Goal: Task Accomplishment & Management: Complete application form

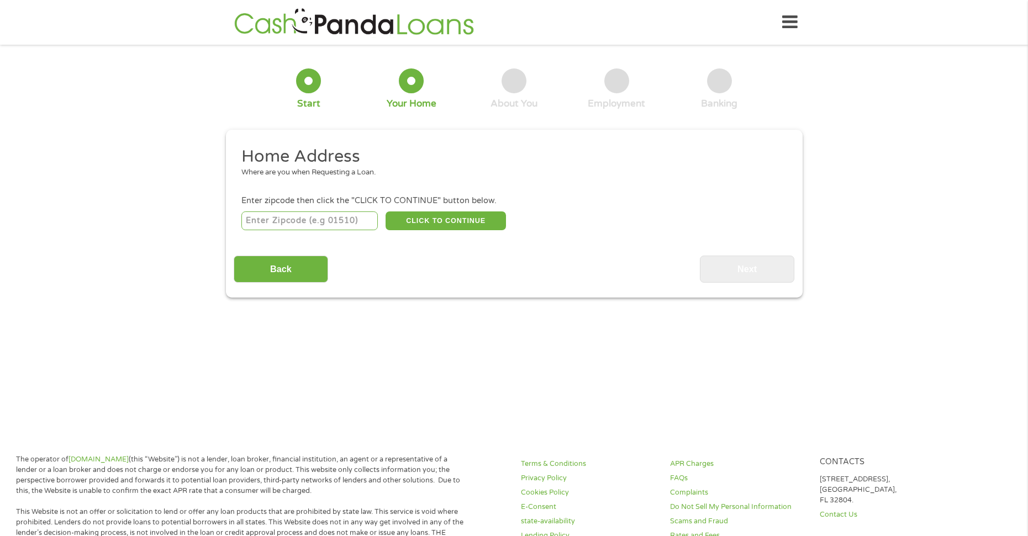
drag, startPoint x: 347, startPoint y: 219, endPoint x: 342, endPoint y: 222, distance: 5.7
click at [342, 222] on input "number" at bounding box center [309, 220] width 136 height 19
type input "34741"
select select "[US_STATE]"
click at [412, 220] on button "CLICK TO CONTINUE" at bounding box center [445, 220] width 120 height 19
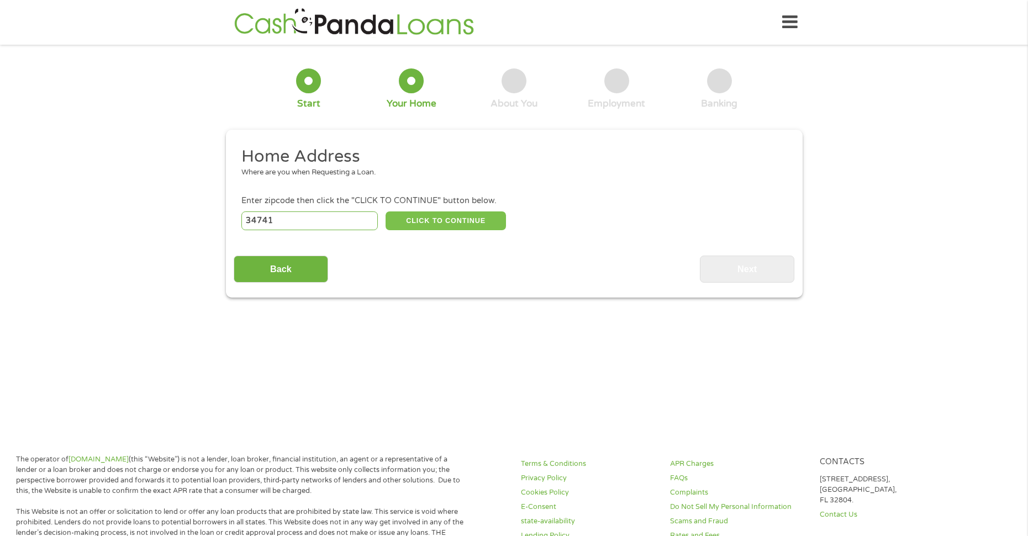
type input "34741"
type input "Kissimmee"
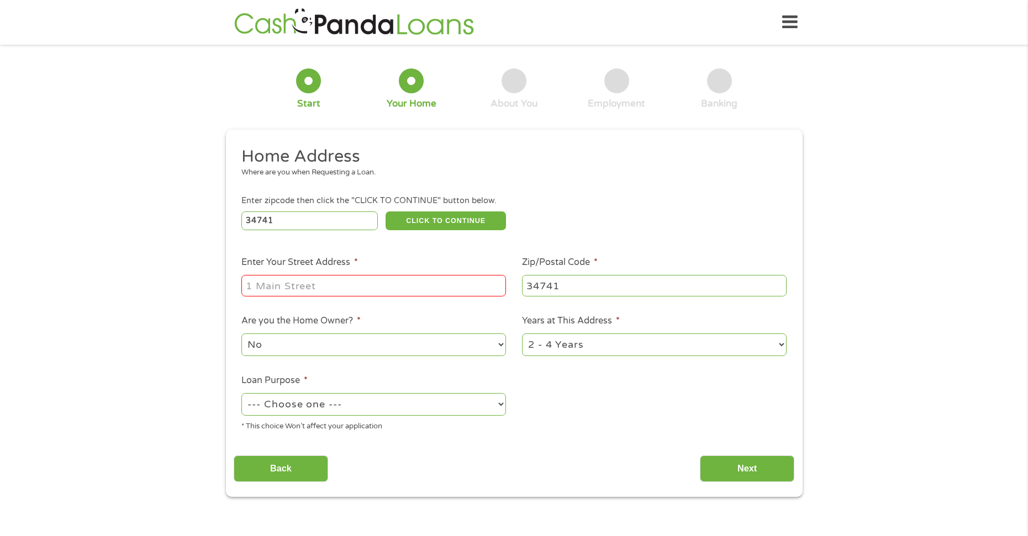
click at [322, 285] on input "Enter Your Street Address *" at bounding box center [373, 285] width 264 height 21
type input "1514 Dorado Dr"
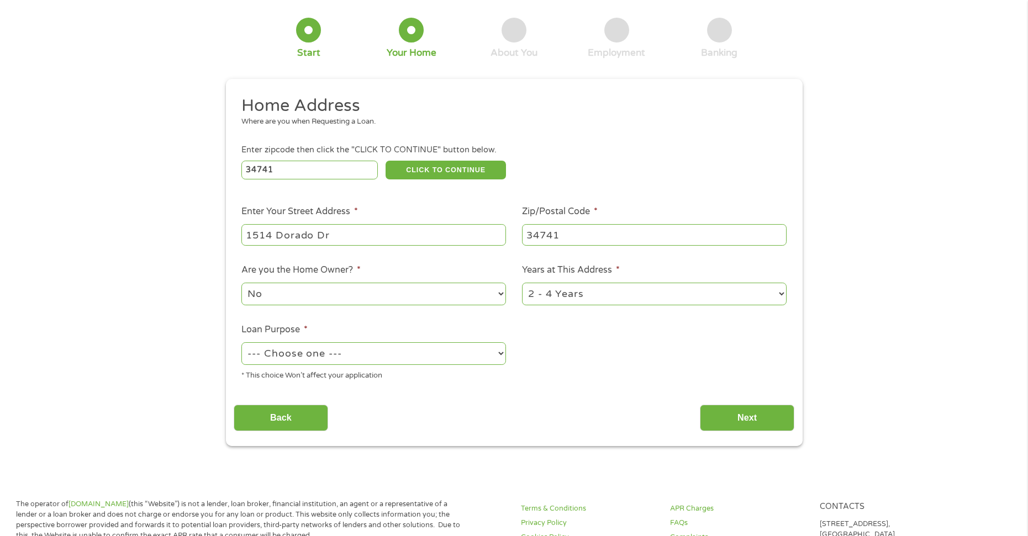
scroll to position [55, 0]
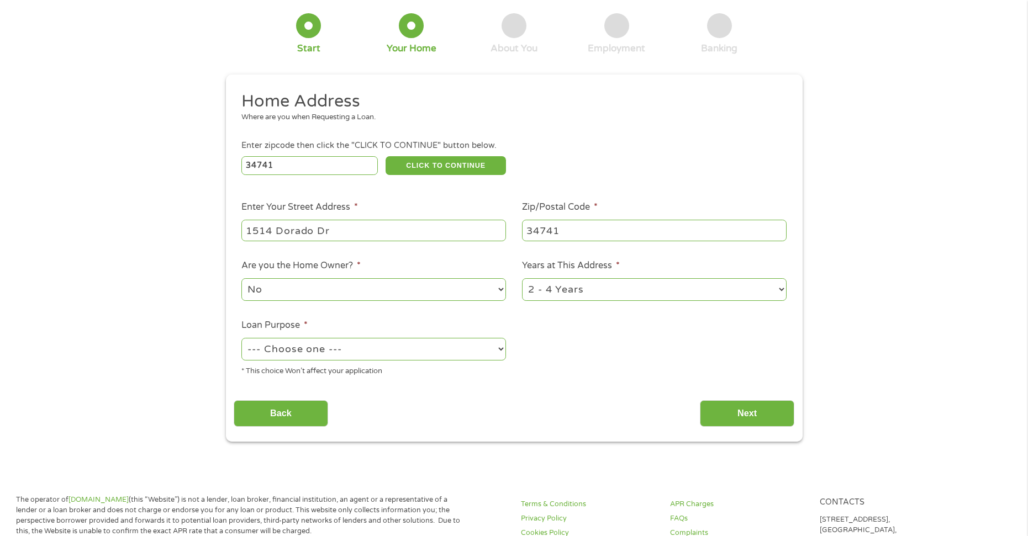
click at [401, 352] on select "--- Choose one --- Pay Bills Debt Consolidation Home Improvement Major Purchase…" at bounding box center [373, 349] width 264 height 23
select select "paybills"
click at [241, 338] on select "--- Choose one --- Pay Bills Debt Consolidation Home Improvement Major Purchase…" at bounding box center [373, 349] width 264 height 23
click at [729, 412] on input "Next" at bounding box center [747, 413] width 94 height 27
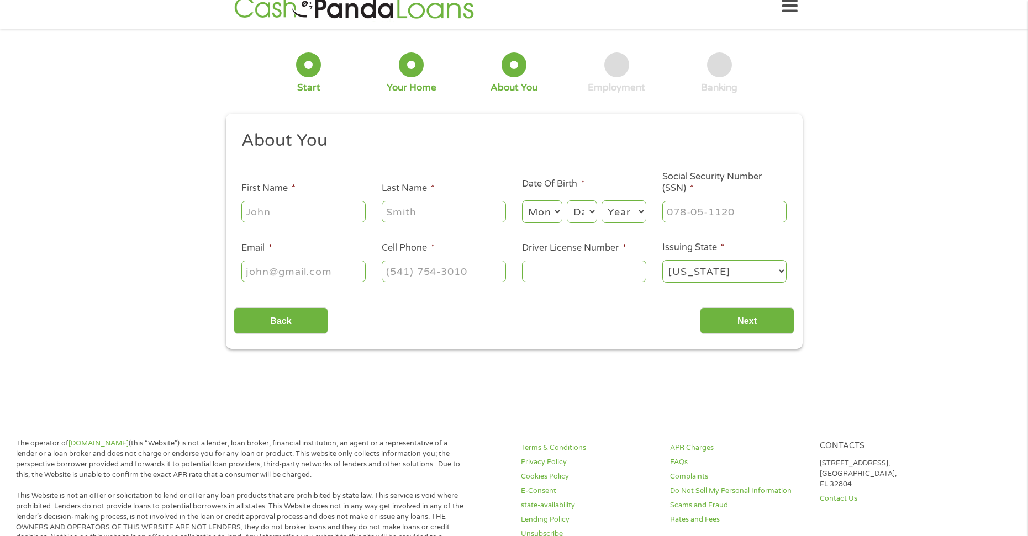
scroll to position [0, 0]
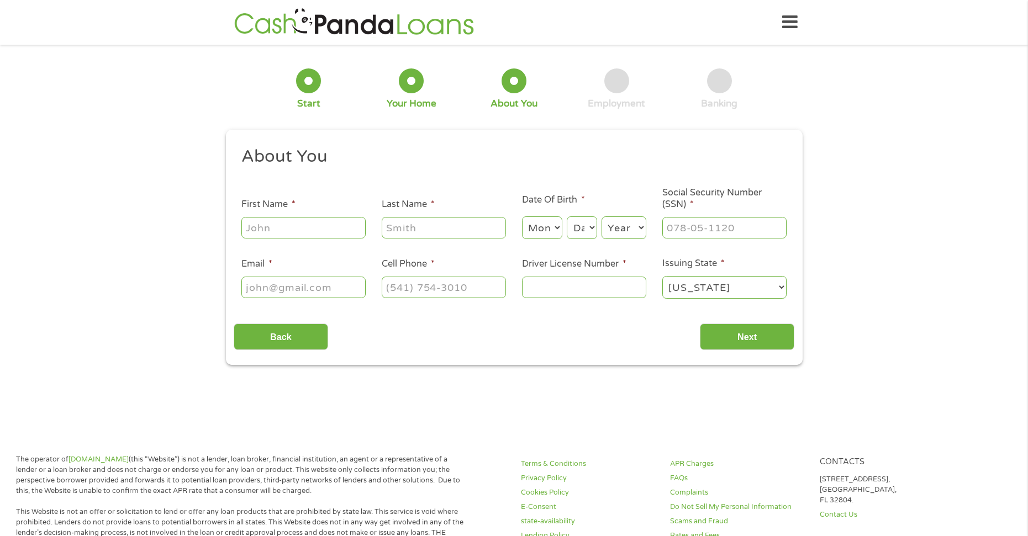
click at [324, 241] on ul "About You This field is hidden when viewing the form Title * --- Choose one ---…" at bounding box center [514, 227] width 560 height 163
click at [316, 232] on input "First Name *" at bounding box center [303, 227] width 124 height 21
type input "Raily"
type input "[PERSON_NAME]"
type input "[EMAIL_ADDRESS][DOMAIN_NAME]"
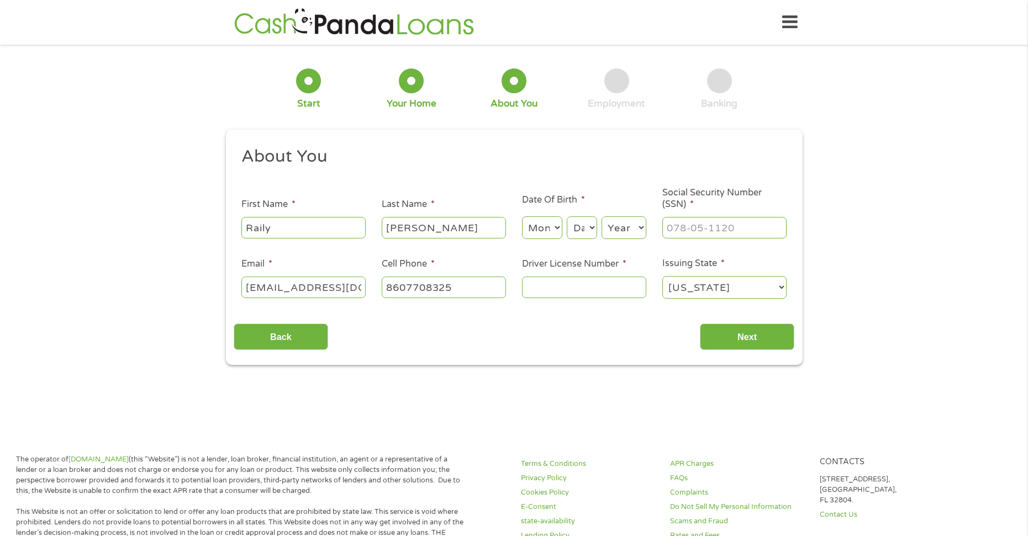
type input "[PHONE_NUMBER]"
click at [536, 237] on select "Month 1 2 3 4 5 6 7 8 9 10 11 12" at bounding box center [542, 227] width 40 height 23
select select "11"
click at [522, 216] on select "Month 1 2 3 4 5 6 7 8 9 10 11 12" at bounding box center [542, 227] width 40 height 23
click at [584, 219] on select "Day 1 2 3 4 5 6 7 8 9 10 11 12 13 14 15 16 17 18 19 20 21 22 23 24 25 26 27 28 …" at bounding box center [582, 227] width 30 height 23
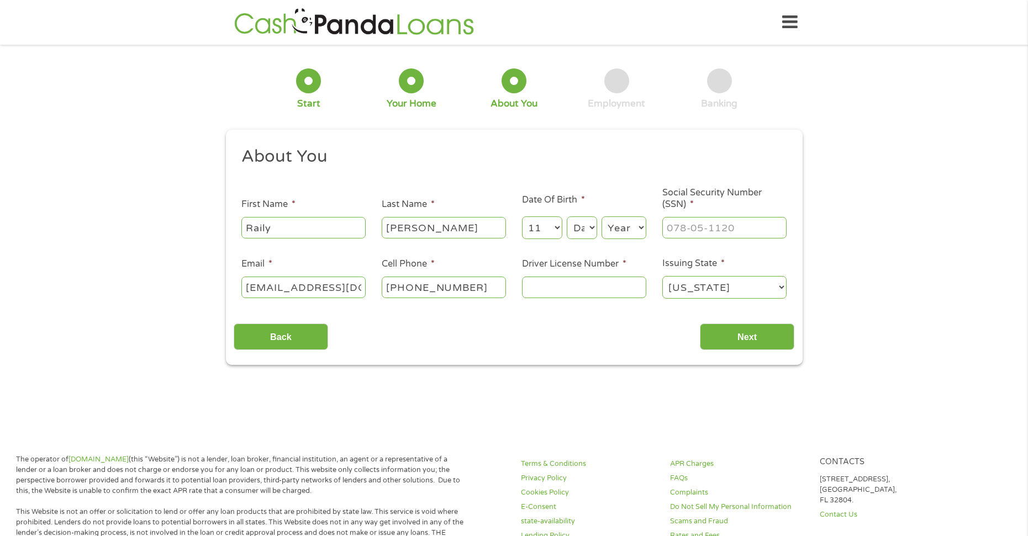
select select "14"
click at [567, 216] on select "Day 1 2 3 4 5 6 7 8 9 10 11 12 13 14 15 16 17 18 19 20 21 22 23 24 25 26 27 28 …" at bounding box center [582, 227] width 30 height 23
click at [622, 227] on select "Year [DATE] 2006 2005 2004 2003 2002 2001 2000 1999 1998 1997 1996 1995 1994 19…" at bounding box center [623, 227] width 45 height 23
select select "1997"
click at [601, 216] on select "Year [DATE] 2006 2005 2004 2003 2002 2001 2000 1999 1998 1997 1996 1995 1994 19…" at bounding box center [623, 227] width 45 height 23
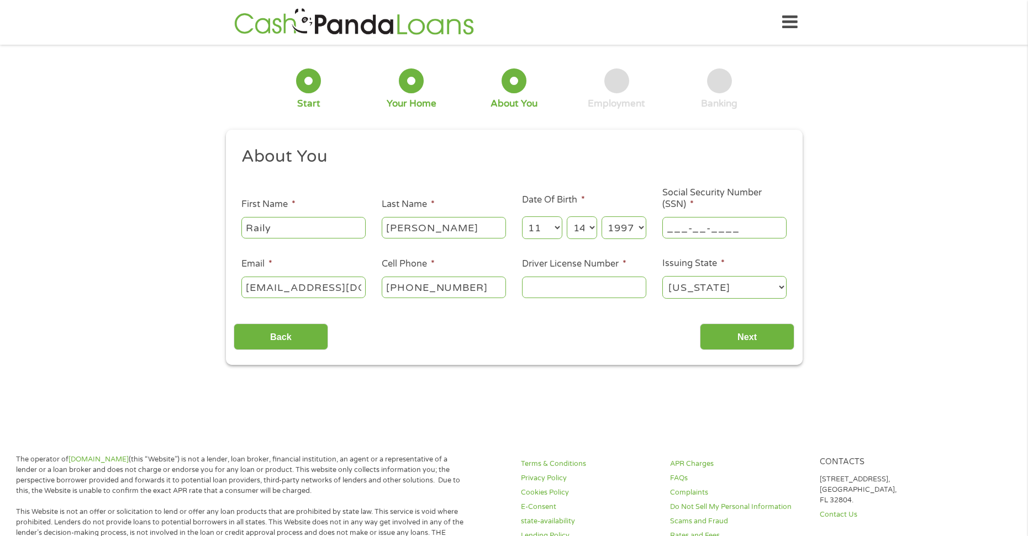
click at [686, 232] on input "___-__-____" at bounding box center [724, 227] width 124 height 21
type input "597-56-5228"
click at [556, 292] on input "Driver License Number *" at bounding box center [584, 287] width 124 height 21
type input "v"
type input "V432-722-97-414-0"
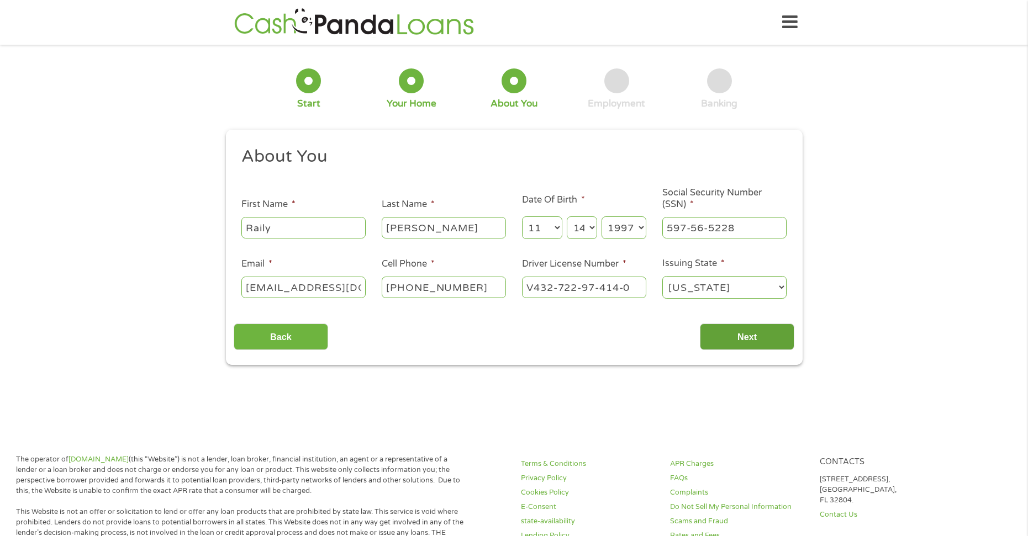
click at [733, 330] on input "Next" at bounding box center [747, 337] width 94 height 27
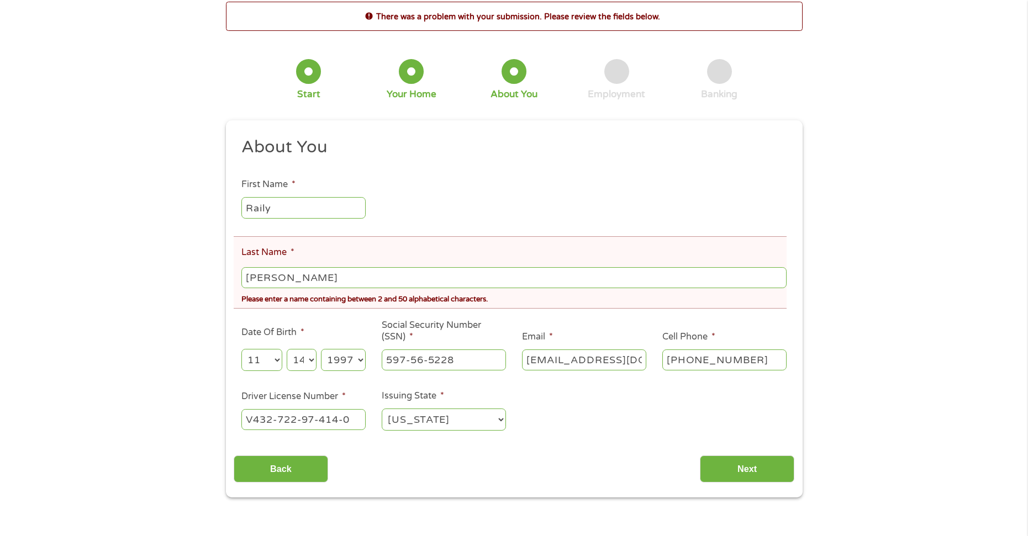
scroll to position [55, 0]
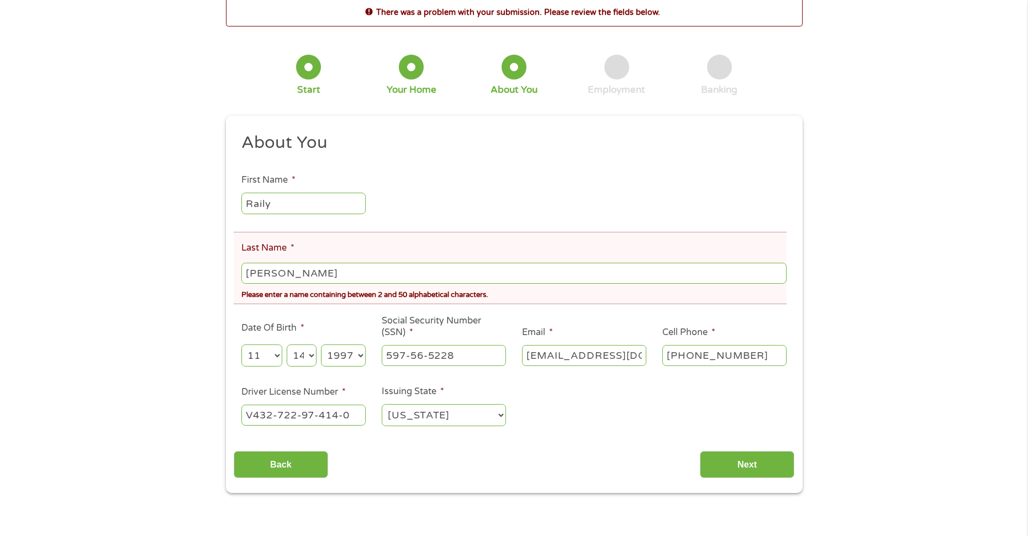
click at [283, 277] on input "[PERSON_NAME]" at bounding box center [513, 273] width 544 height 21
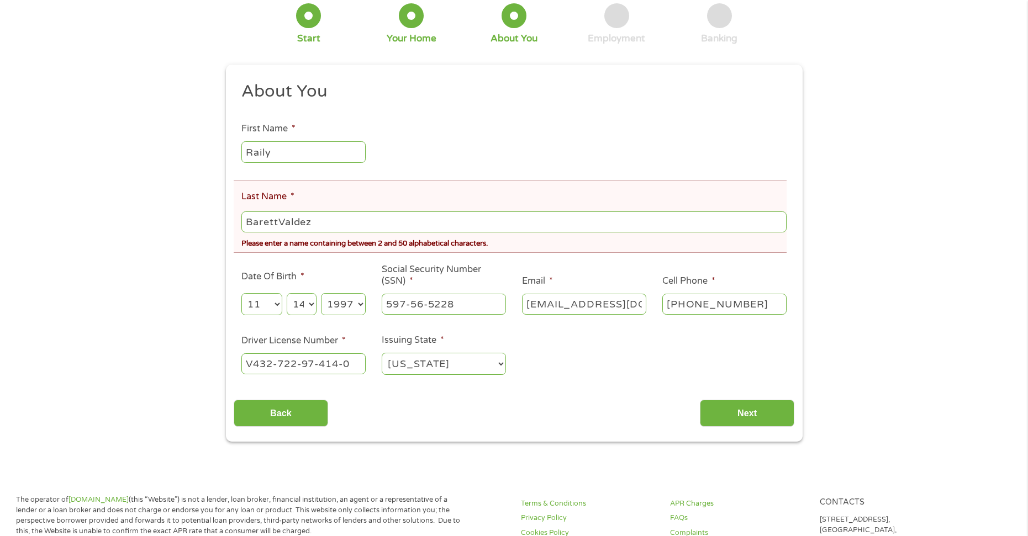
scroll to position [110, 0]
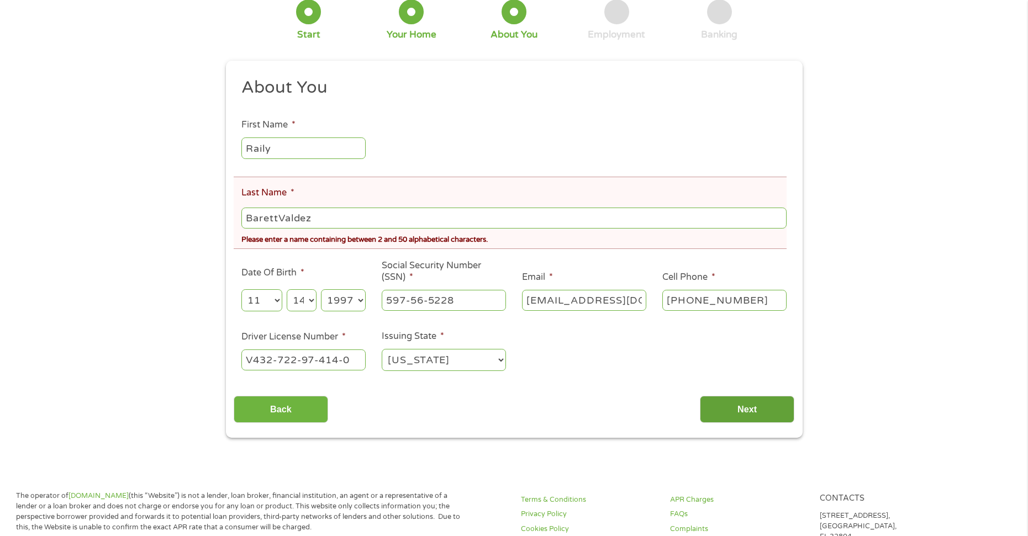
type input "BarettValdez"
click at [731, 409] on input "Next" at bounding box center [747, 409] width 94 height 27
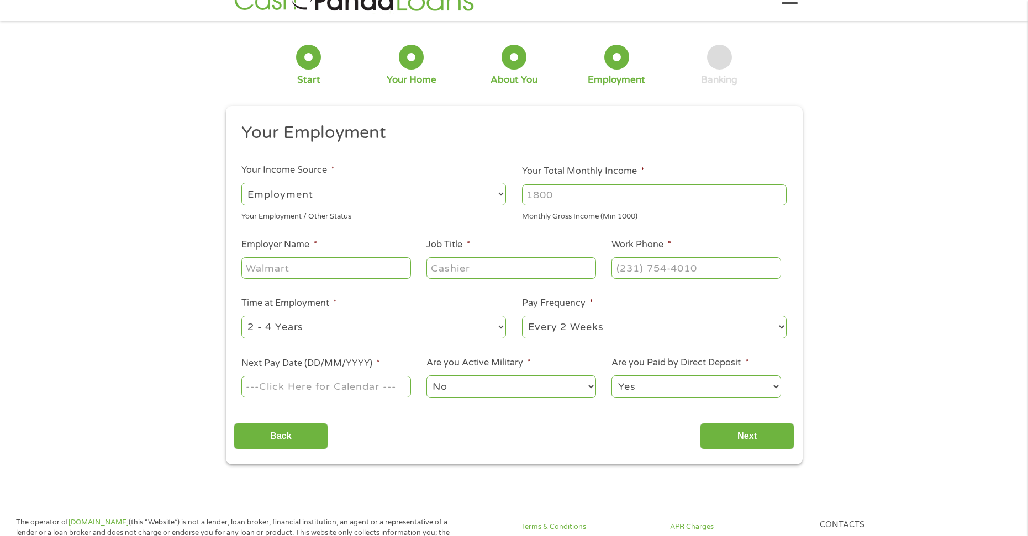
scroll to position [0, 0]
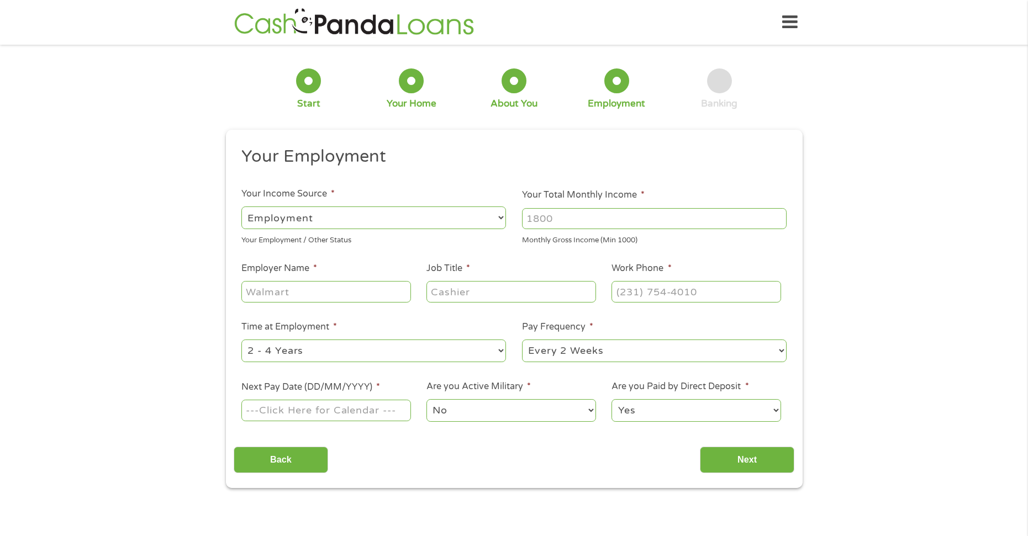
click at [364, 224] on select "--- Choose one --- Employment [DEMOGRAPHIC_DATA] Benefits" at bounding box center [373, 218] width 264 height 23
click at [241, 207] on select "--- Choose one --- Employment [DEMOGRAPHIC_DATA] Benefits" at bounding box center [373, 218] width 264 height 23
click at [557, 221] on input "Your Total Monthly Income *" at bounding box center [654, 218] width 264 height 21
type input "2600"
click at [333, 287] on input "Employer Name *" at bounding box center [325, 291] width 169 height 21
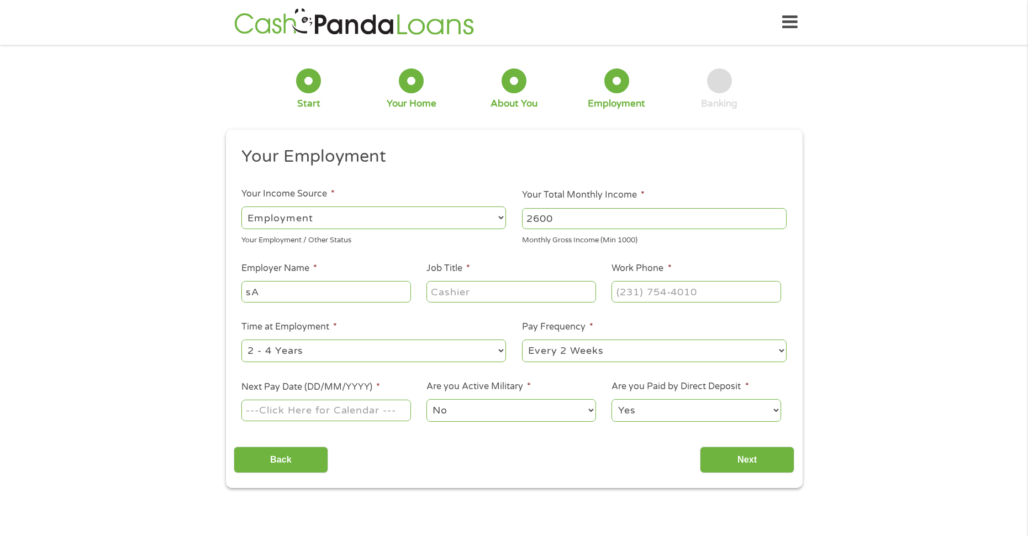
type input "s"
type input "State of [US_STATE]"
type input "Correctional Officer"
type input "[PHONE_NUMBER]"
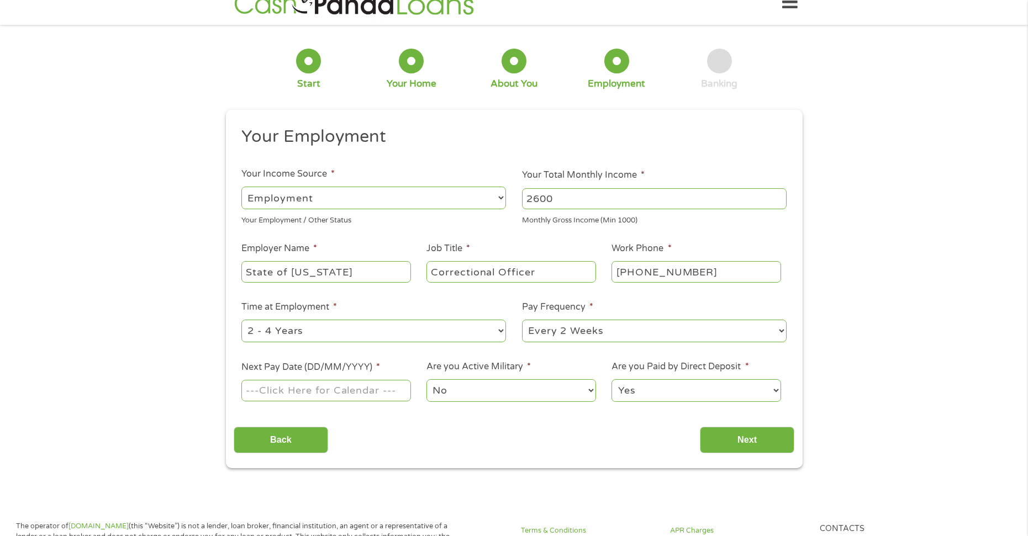
scroll to position [55, 0]
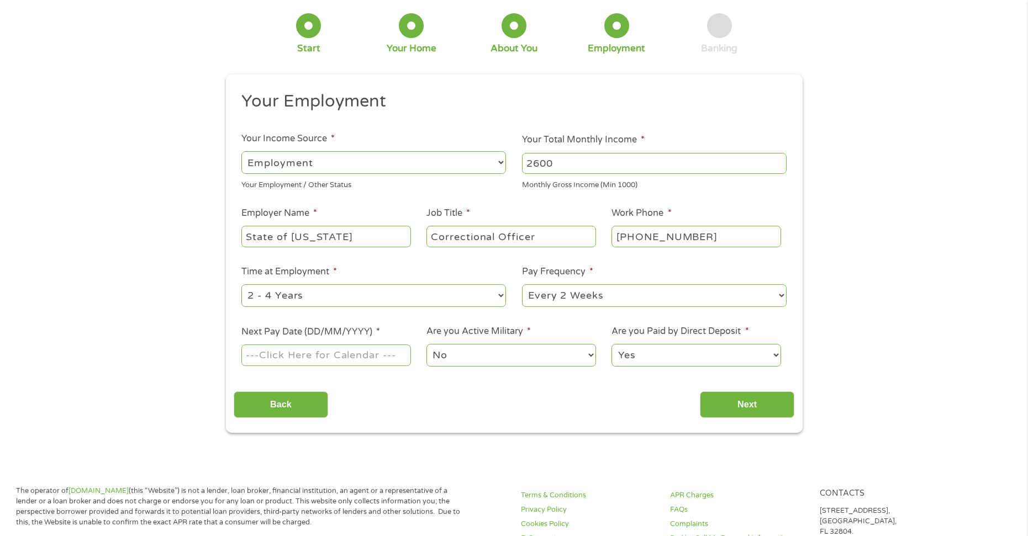
click at [326, 357] on input "Next Pay Date (DD/MM/YYYY) *" at bounding box center [325, 355] width 169 height 21
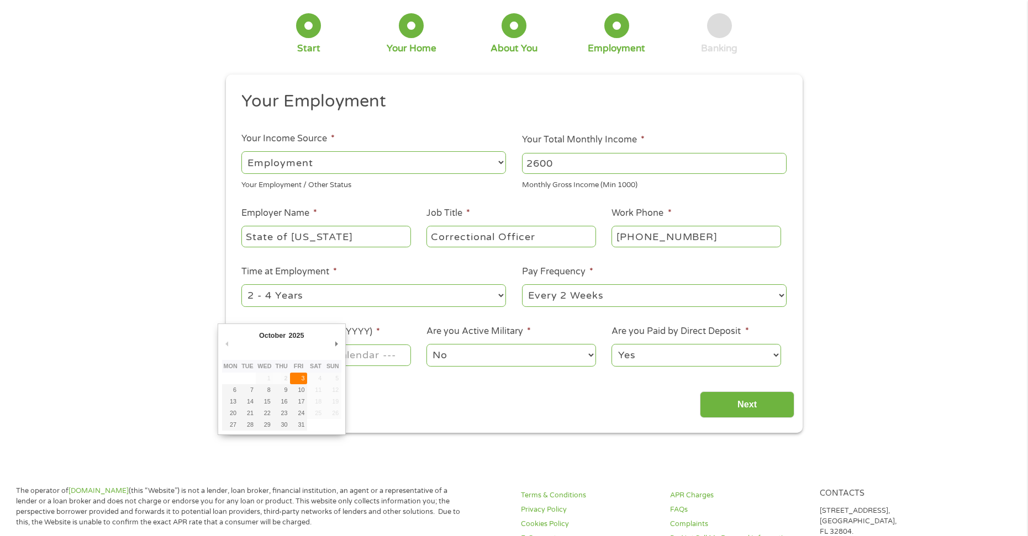
type input "[DATE]"
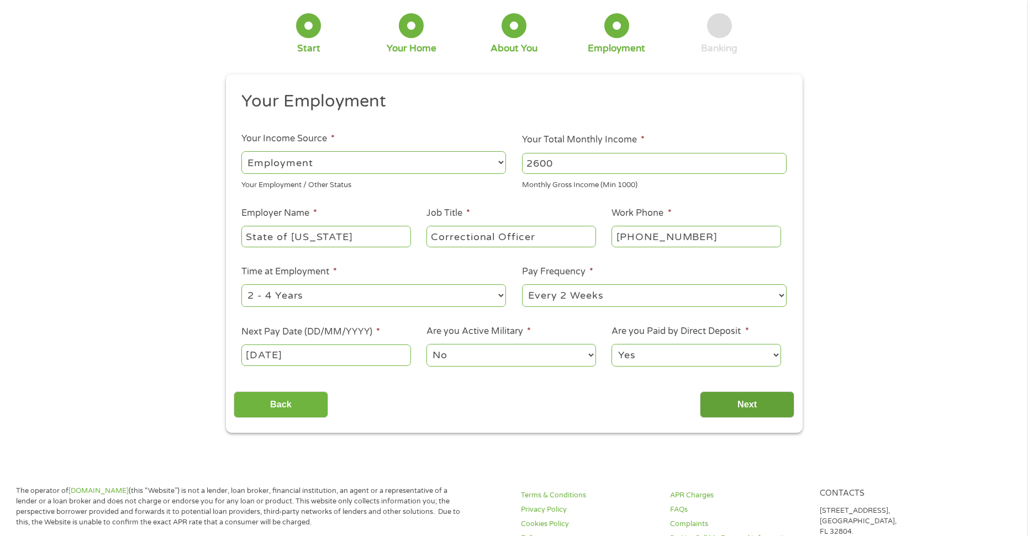
click at [747, 411] on input "Next" at bounding box center [747, 404] width 94 height 27
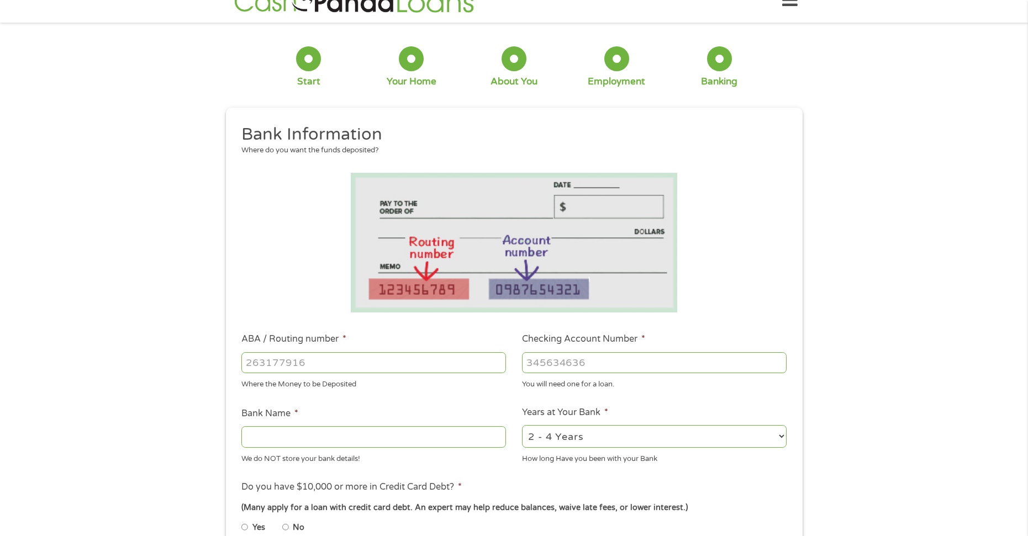
scroll to position [4, 4]
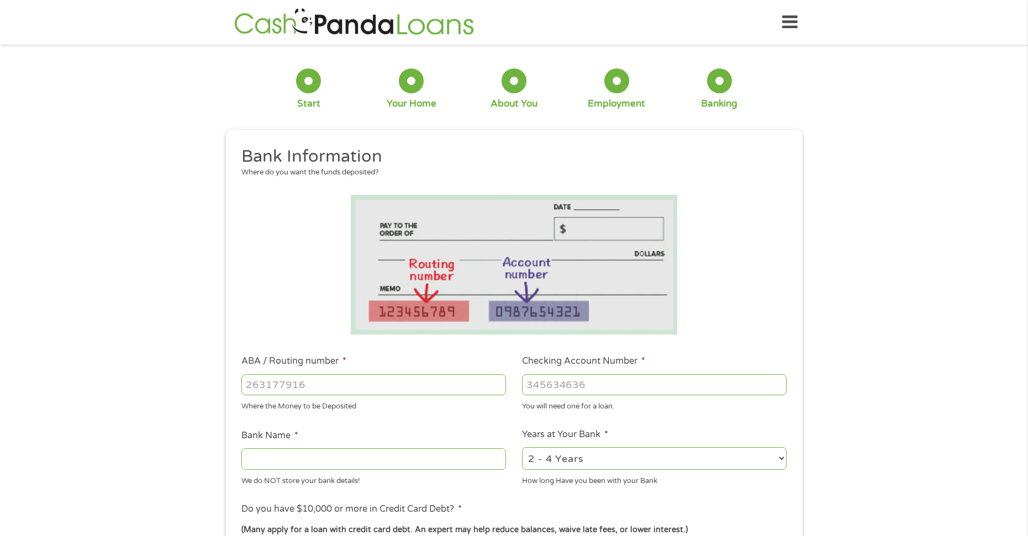
click at [374, 387] on input "ABA / Routing number *" at bounding box center [373, 384] width 264 height 21
type input "267084131"
type input "[PERSON_NAME] [PERSON_NAME] BANK NA"
type input "267084131"
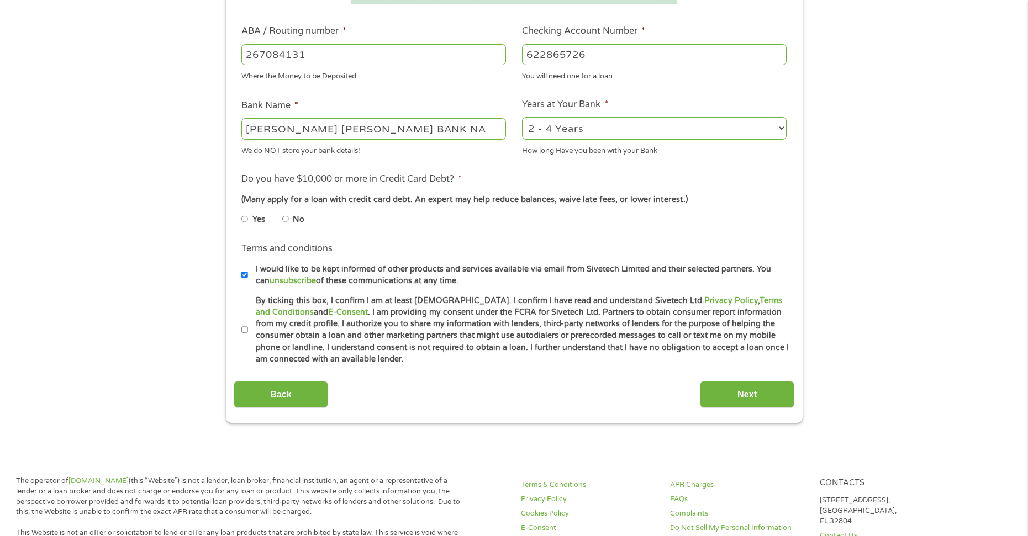
scroll to position [331, 0]
type input "622865726"
click at [286, 219] on input "No" at bounding box center [285, 218] width 7 height 18
radio input "true"
click at [385, 270] on label "I would like to be kept informed of other products and services available via e…" at bounding box center [519, 274] width 542 height 24
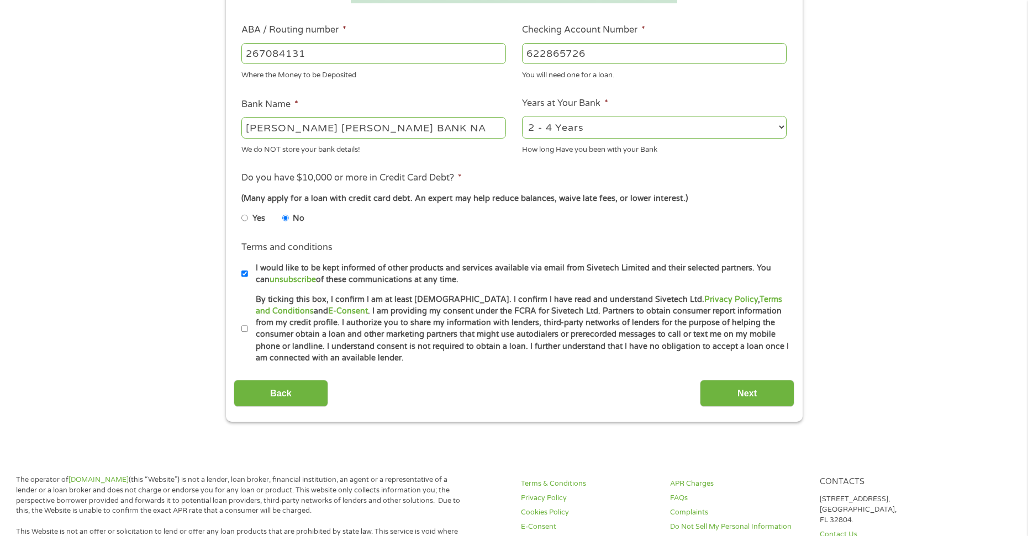
click at [248, 270] on input "I would like to be kept informed of other products and services available via e…" at bounding box center [244, 274] width 7 height 18
checkbox input "false"
click at [401, 321] on label "By ticking this box, I confirm I am at least [DEMOGRAPHIC_DATA]. I confirm I ha…" at bounding box center [519, 329] width 542 height 71
click at [248, 321] on input "By ticking this box, I confirm I am at least [DEMOGRAPHIC_DATA]. I confirm I ha…" at bounding box center [244, 329] width 7 height 18
click at [570, 311] on label "By ticking this box, I confirm I am at least [DEMOGRAPHIC_DATA]. I confirm I ha…" at bounding box center [519, 329] width 542 height 71
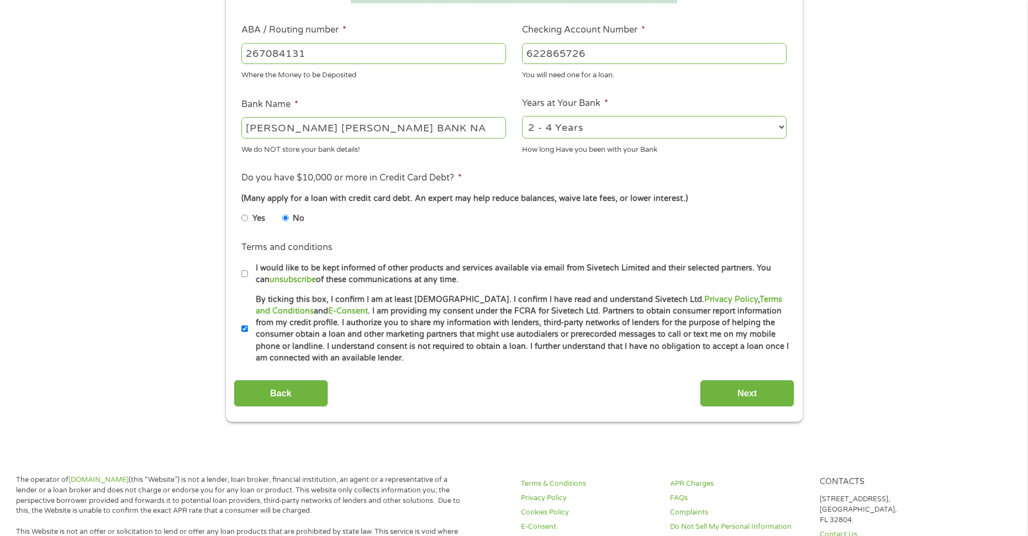
click at [248, 320] on input "By ticking this box, I confirm I am at least [DEMOGRAPHIC_DATA]. I confirm I ha…" at bounding box center [244, 329] width 7 height 18
click at [570, 311] on label "By ticking this box, I confirm I am at least [DEMOGRAPHIC_DATA]. I confirm I ha…" at bounding box center [519, 329] width 542 height 71
click at [248, 320] on input "By ticking this box, I confirm I am at least [DEMOGRAPHIC_DATA]. I confirm I ha…" at bounding box center [244, 329] width 7 height 18
checkbox input "true"
click at [737, 398] on input "Next" at bounding box center [747, 393] width 94 height 27
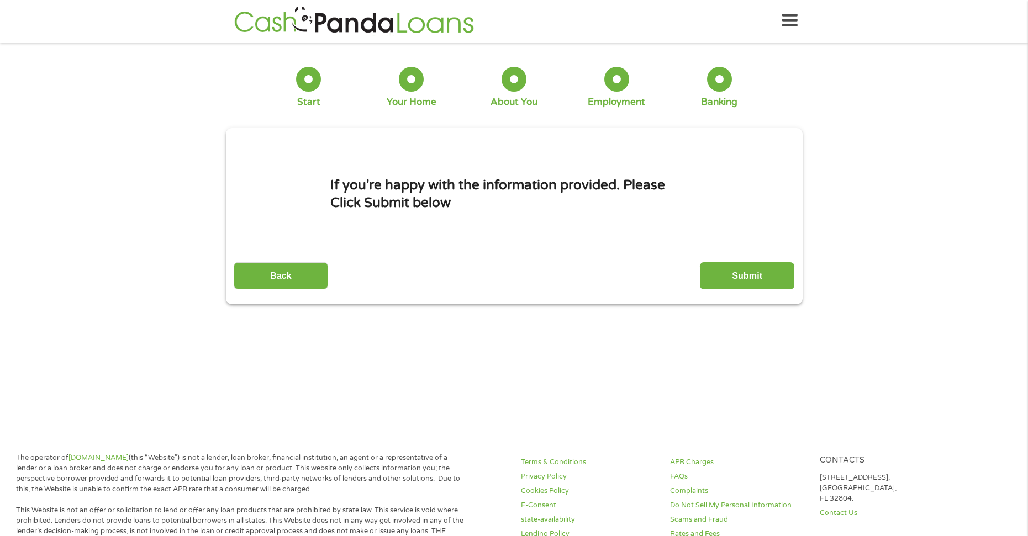
scroll to position [0, 0]
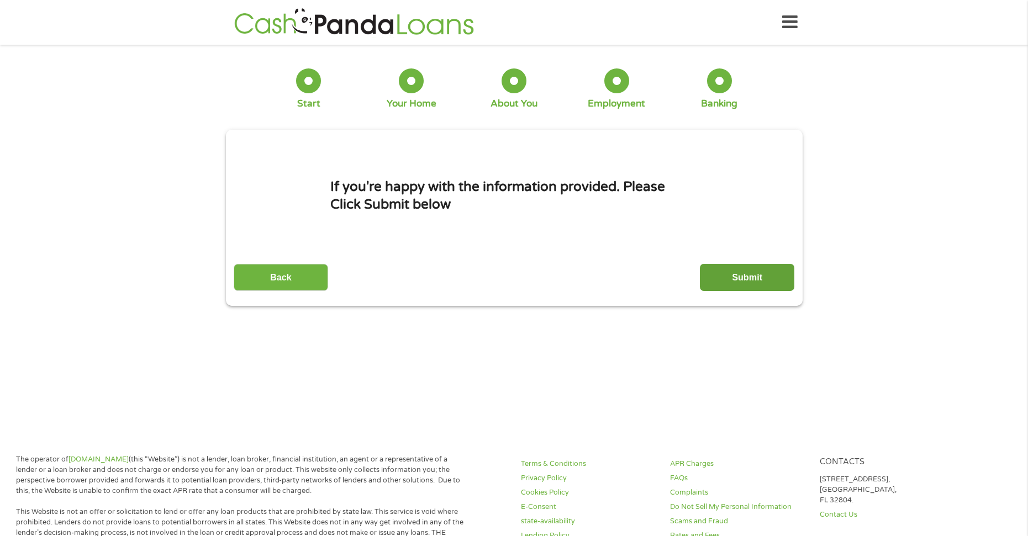
click at [727, 281] on input "Submit" at bounding box center [747, 277] width 94 height 27
